Goal: Task Accomplishment & Management: Complete application form

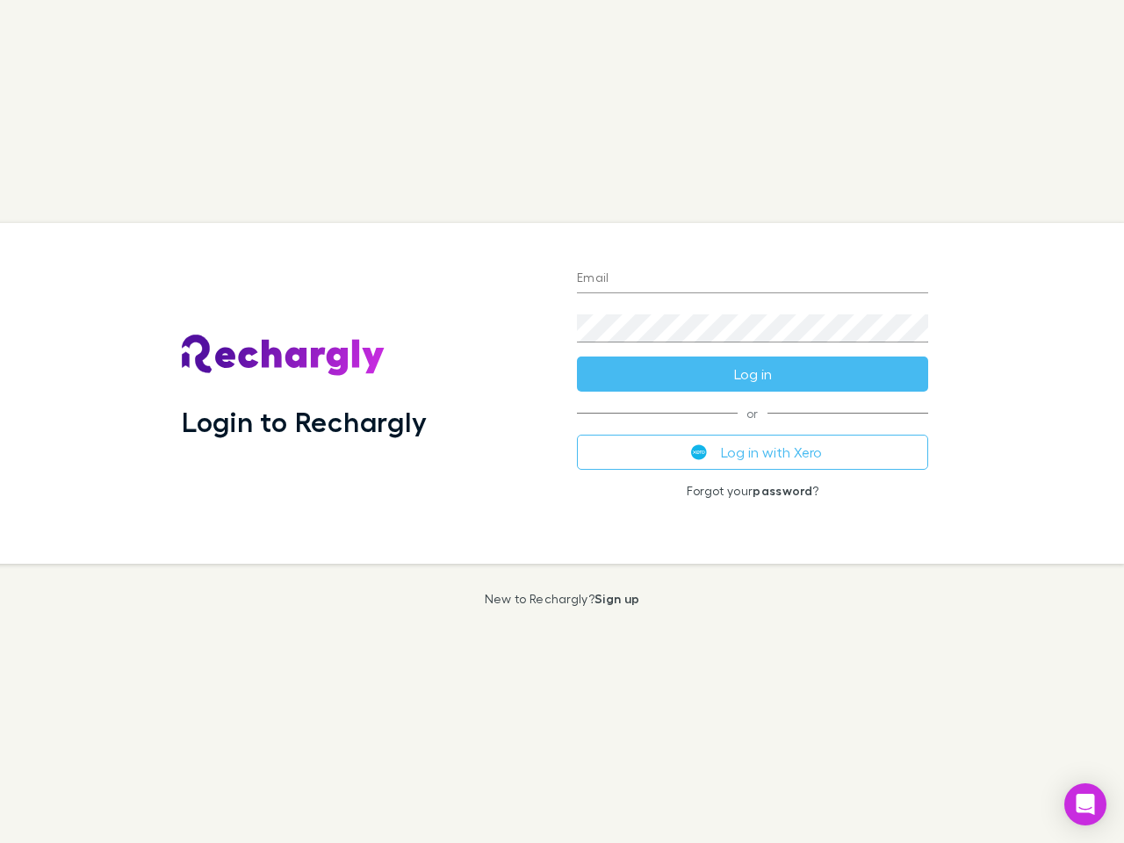
click at [562, 421] on div "Login to Rechargly" at bounding box center [365, 393] width 395 height 341
click at [752, 279] on input "Email" at bounding box center [752, 279] width 351 height 28
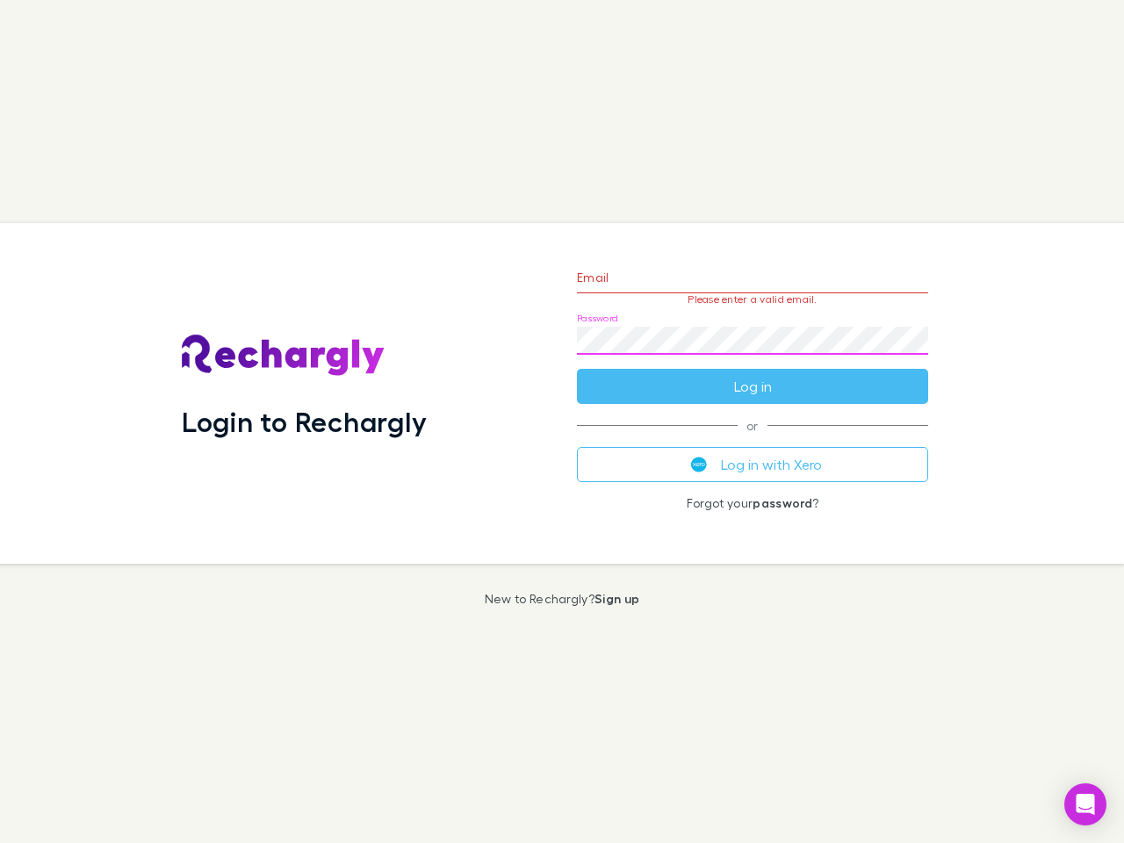
click at [752, 374] on form "Email Please enter a valid email. Password Log in" at bounding box center [752, 327] width 351 height 153
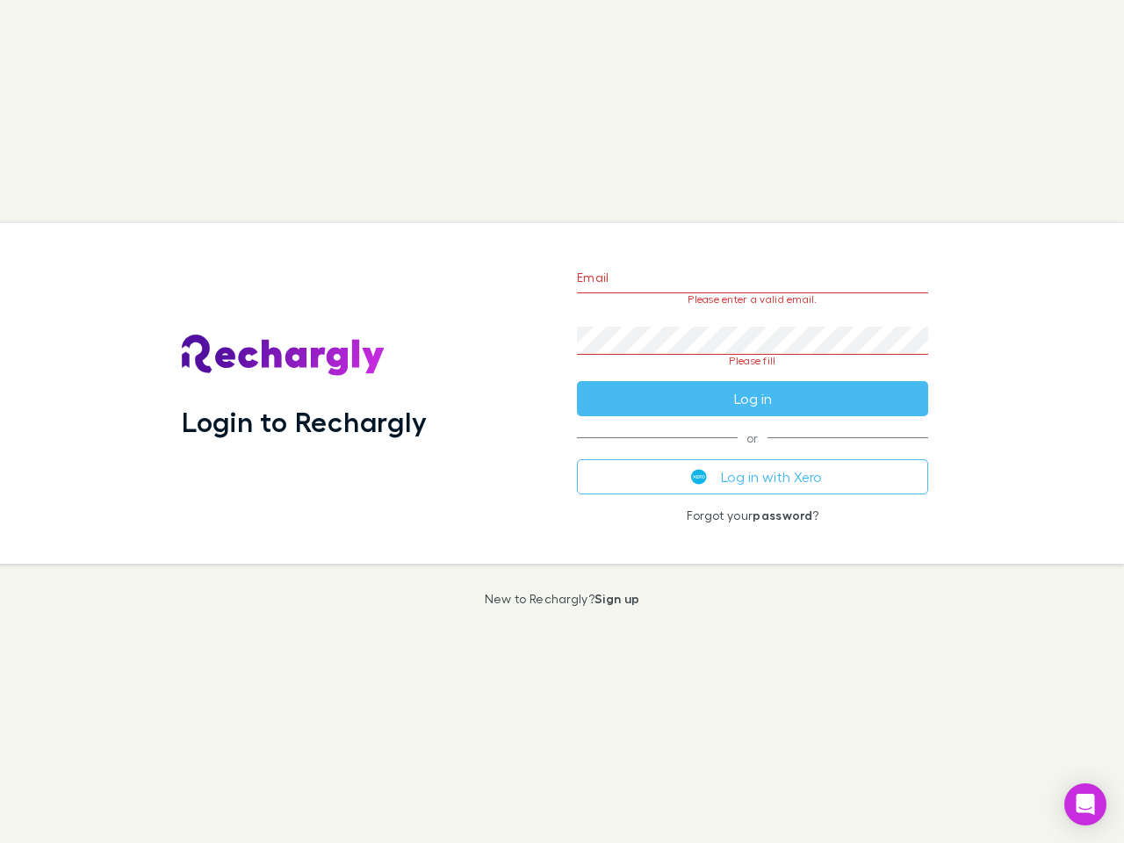
click at [752, 452] on div "Email Please enter a valid email. Password Please fill Log in or Log in with Xe…" at bounding box center [752, 393] width 379 height 341
click at [1085, 804] on icon "Open Intercom Messenger" at bounding box center [1085, 804] width 18 height 21
